Goal: Task Accomplishment & Management: Manage account settings

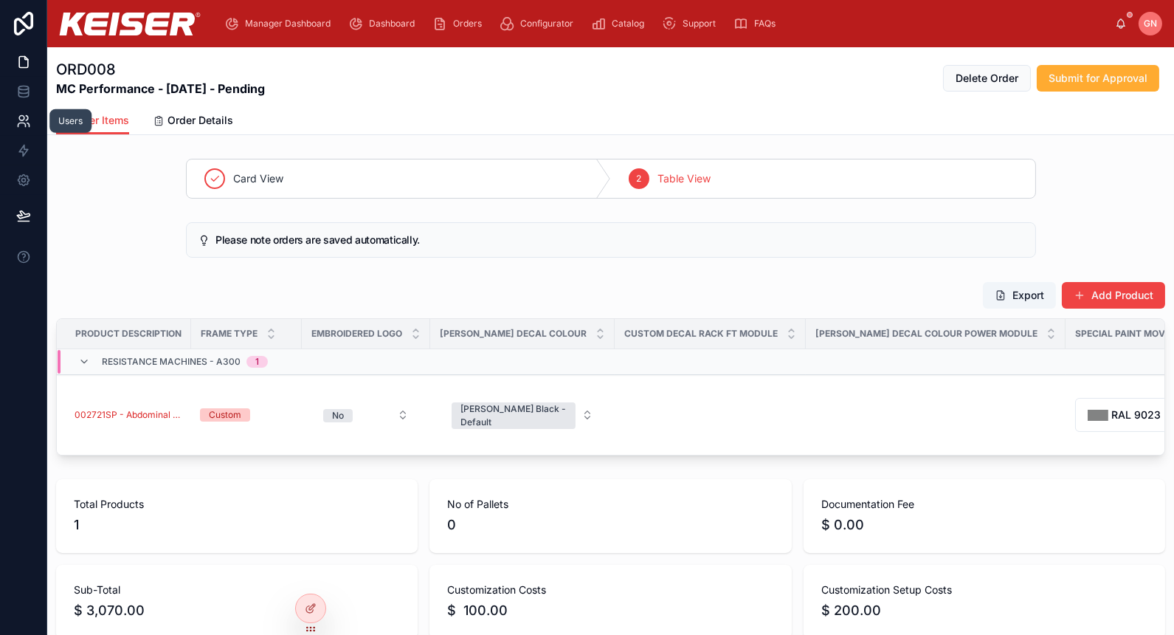
click at [25, 130] on link at bounding box center [23, 121] width 46 height 30
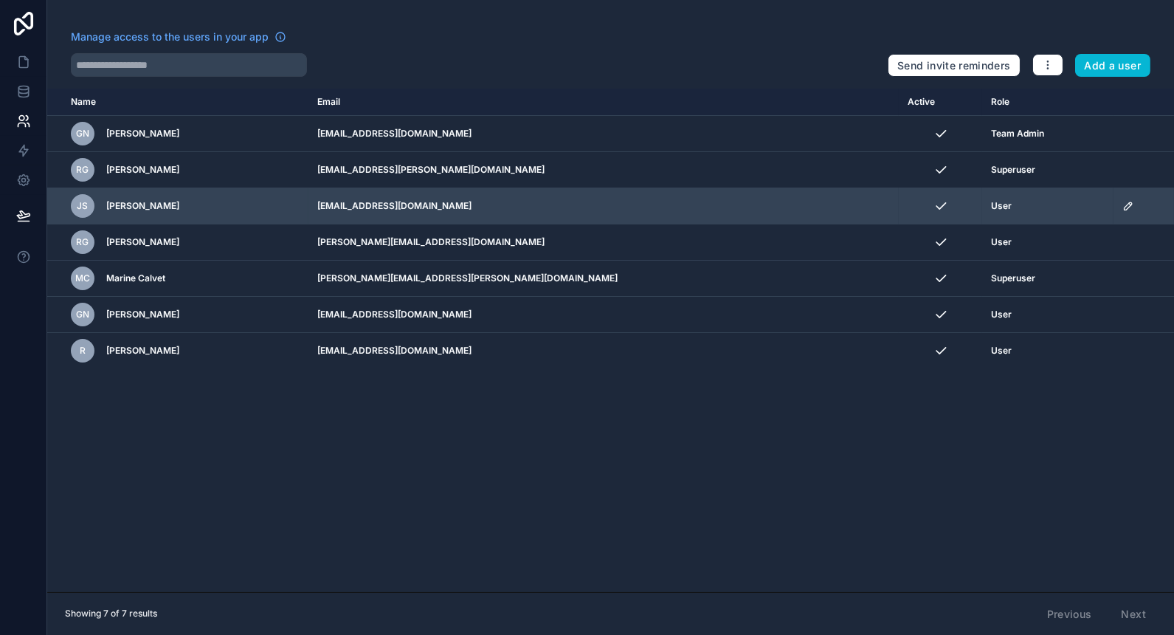
click at [740, 205] on icon "scrollable content" at bounding box center [1129, 206] width 12 height 12
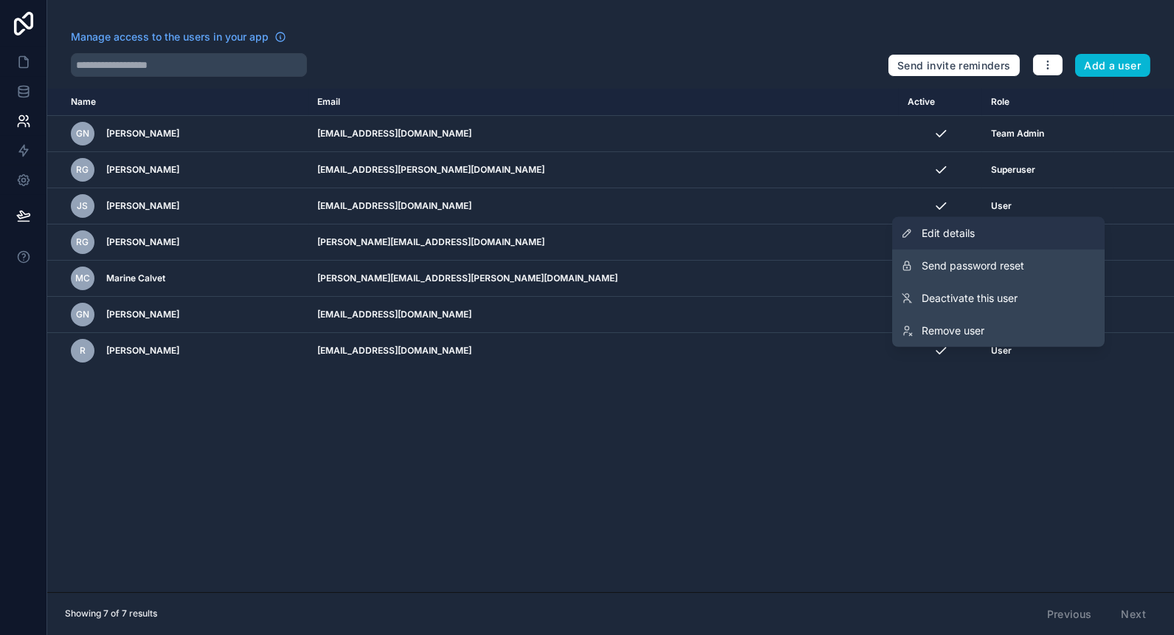
click at [740, 242] on link "Edit details" at bounding box center [998, 233] width 213 height 32
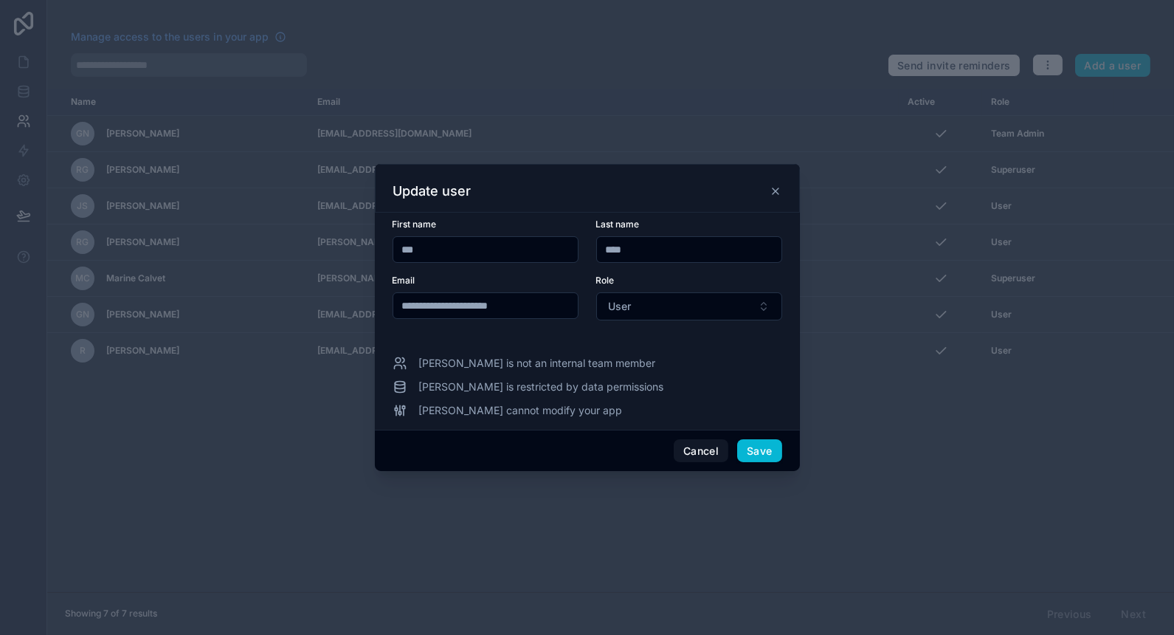
drag, startPoint x: 566, startPoint y: 307, endPoint x: 334, endPoint y: 295, distance: 232.8
click at [334, 295] on div "**********" at bounding box center [587, 317] width 1174 height 635
click at [702, 447] on button "Cancel" at bounding box center [701, 451] width 55 height 24
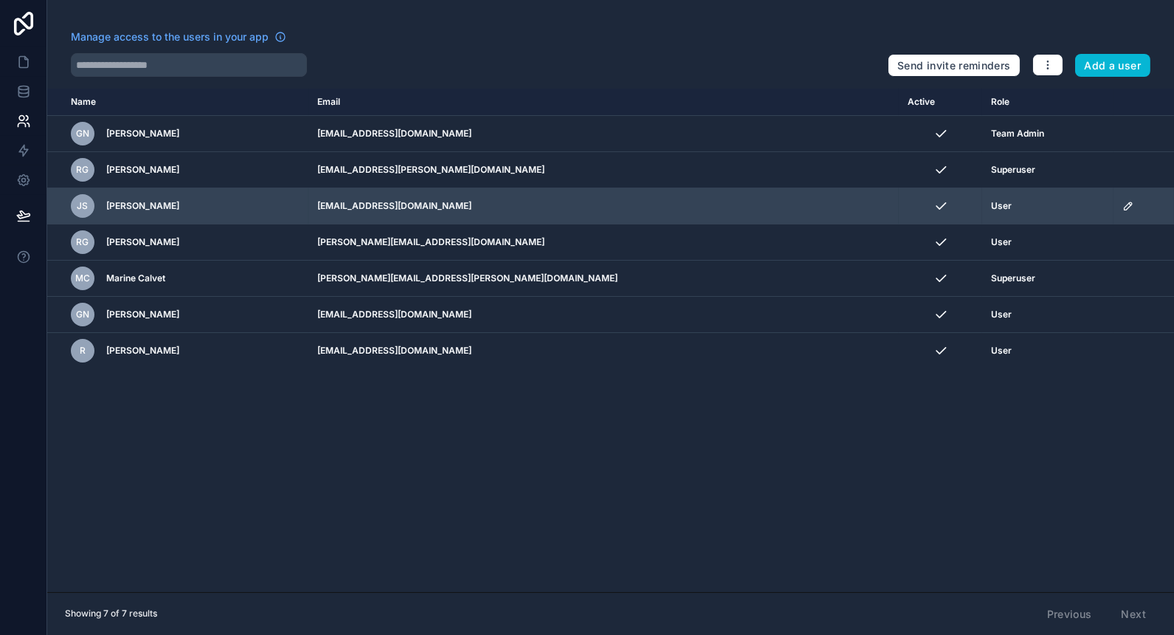
click at [740, 204] on icon "scrollable content" at bounding box center [1129, 206] width 12 height 12
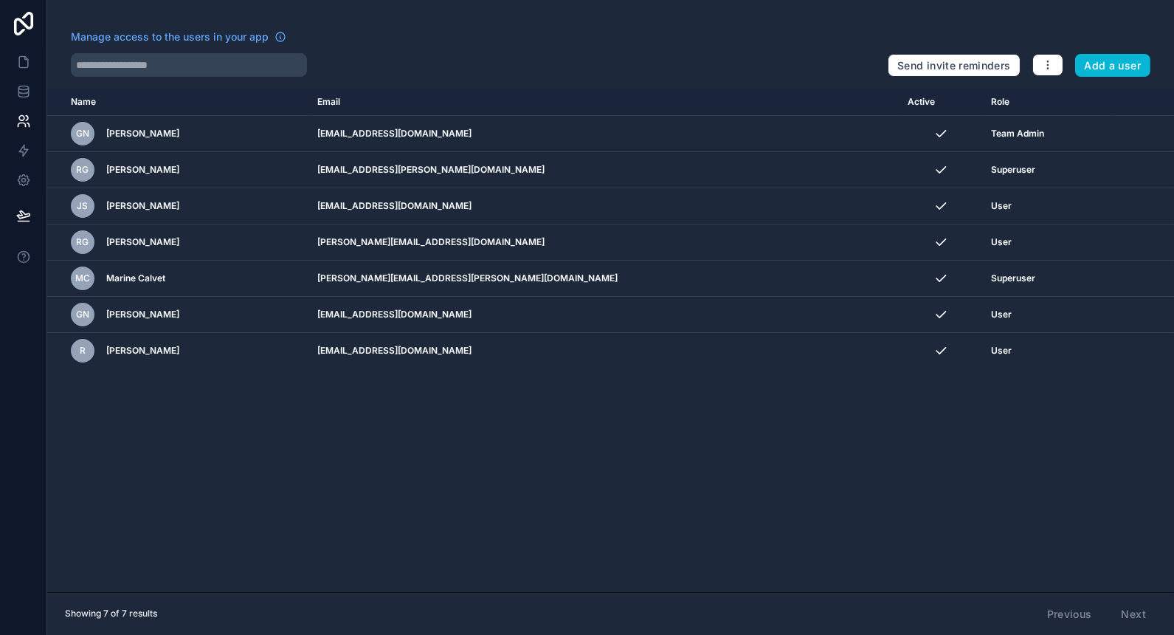
click at [740, 430] on div "Name Email Active Role [DOMAIN_NAME] GN [PERSON_NAME] [EMAIL_ADDRESS][DOMAIN_NA…" at bounding box center [610, 340] width 1127 height 503
